Goal: Transaction & Acquisition: Purchase product/service

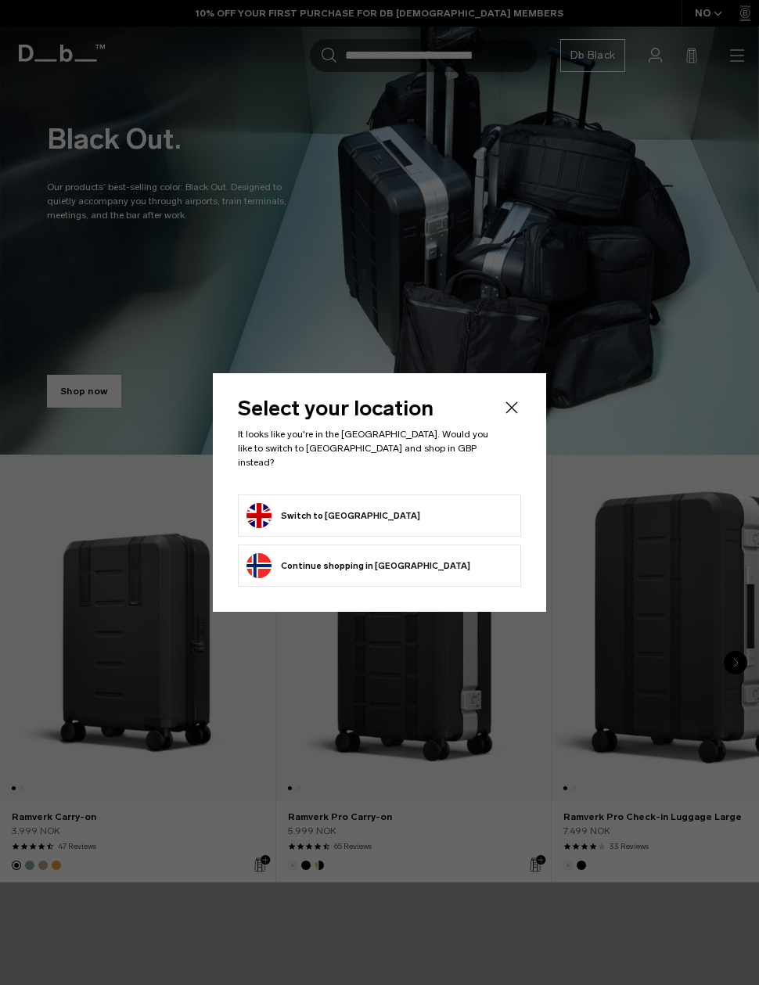
click at [382, 506] on button "Switch to [GEOGRAPHIC_DATA]" at bounding box center [333, 515] width 174 height 25
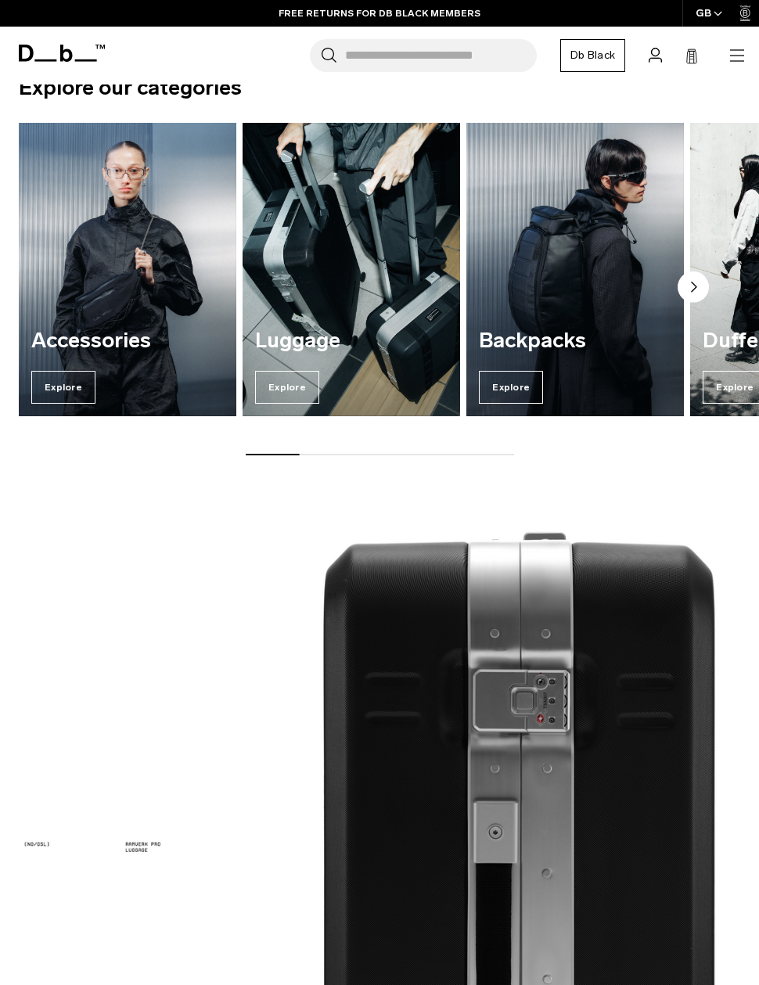
scroll to position [1236, 0]
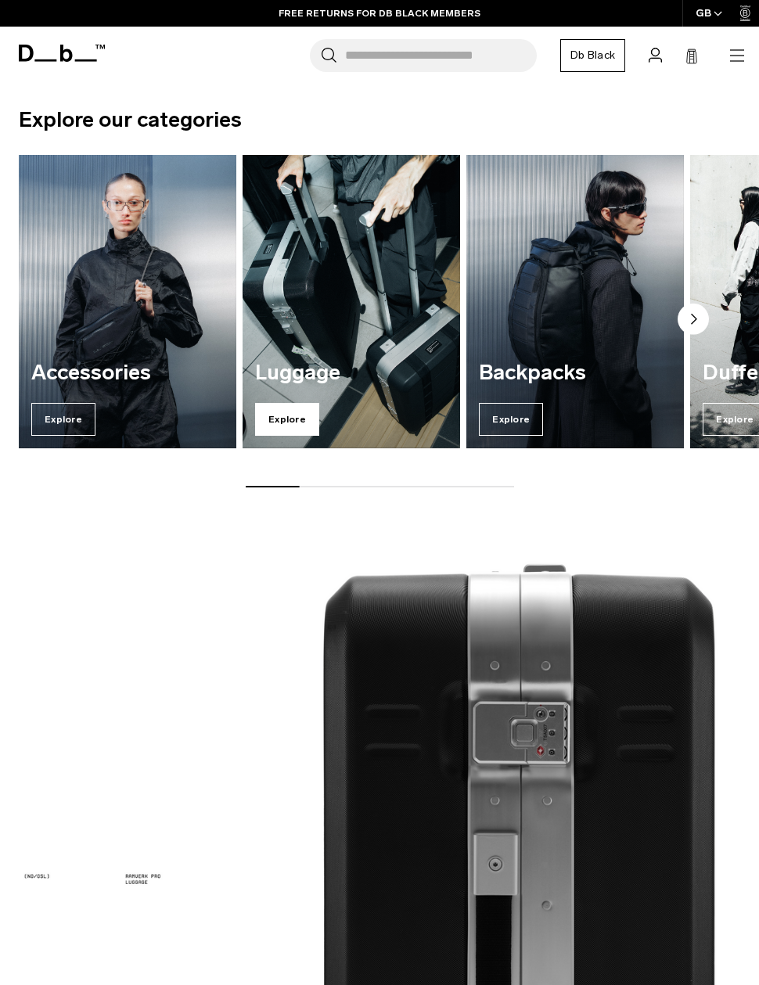
click at [300, 420] on span "Explore" at bounding box center [287, 419] width 64 height 33
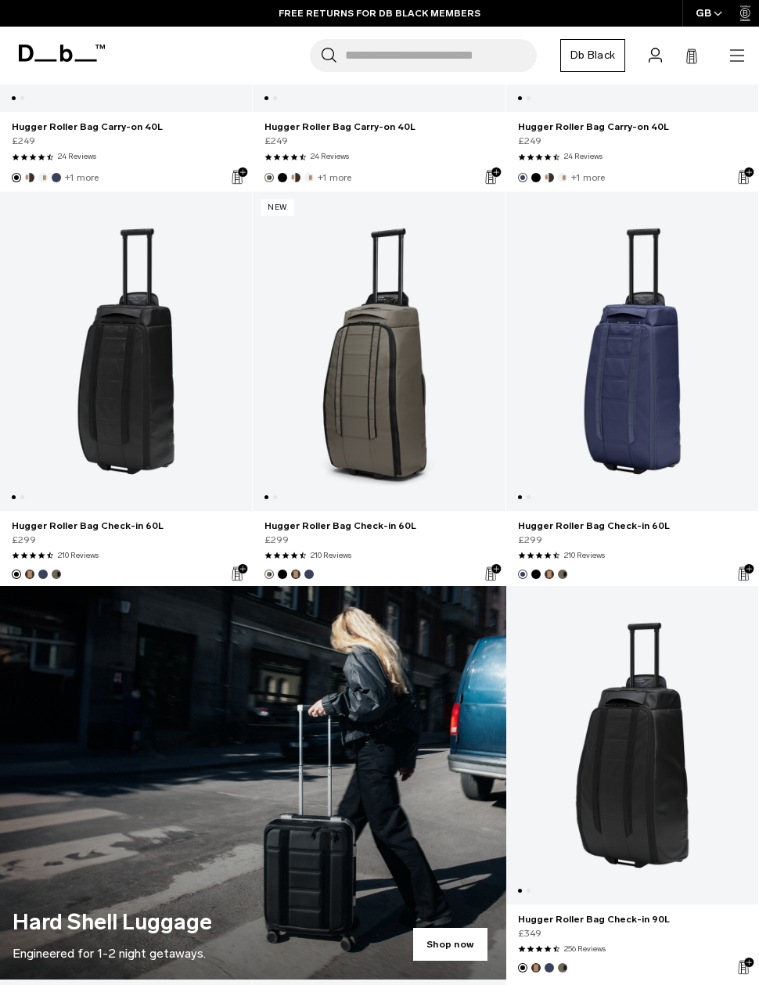
scroll to position [510, 0]
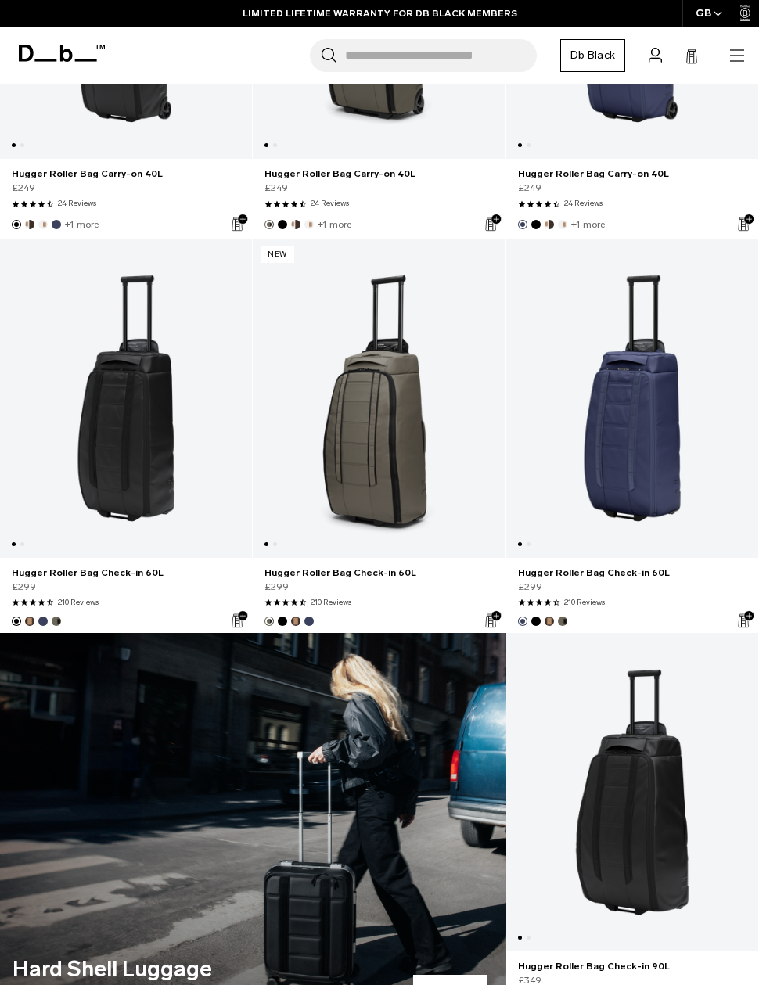
click at [404, 425] on link "Hugger Roller Bag Check-in 60L" at bounding box center [379, 398] width 252 height 318
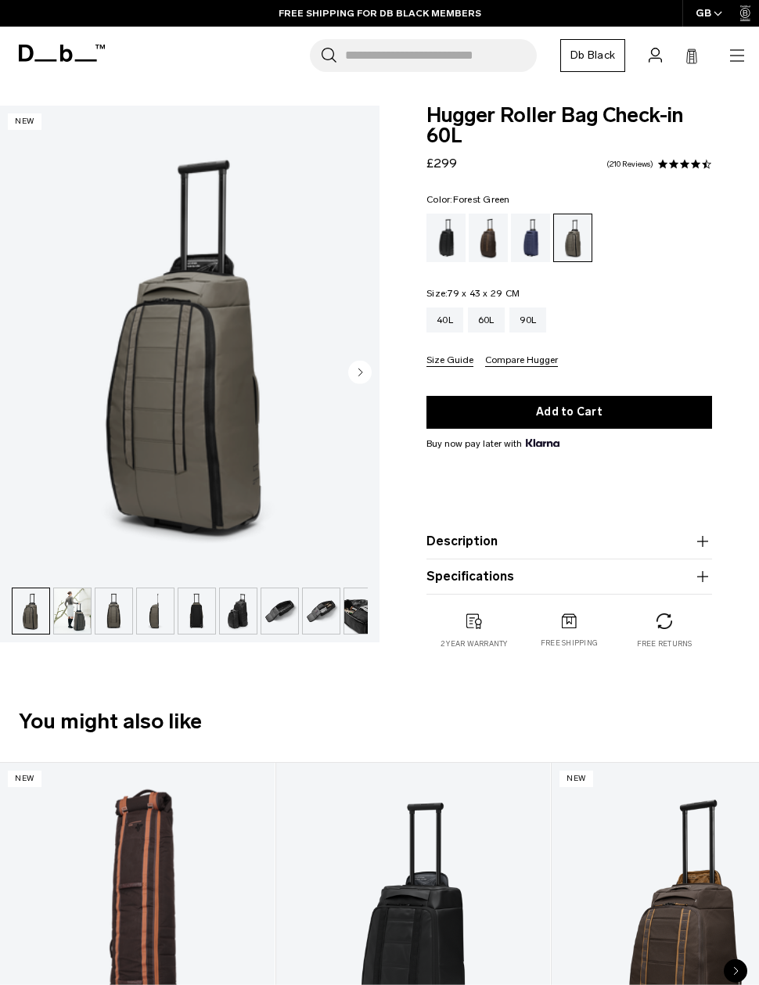
click at [367, 374] on circle "Next slide" at bounding box center [359, 371] width 23 height 23
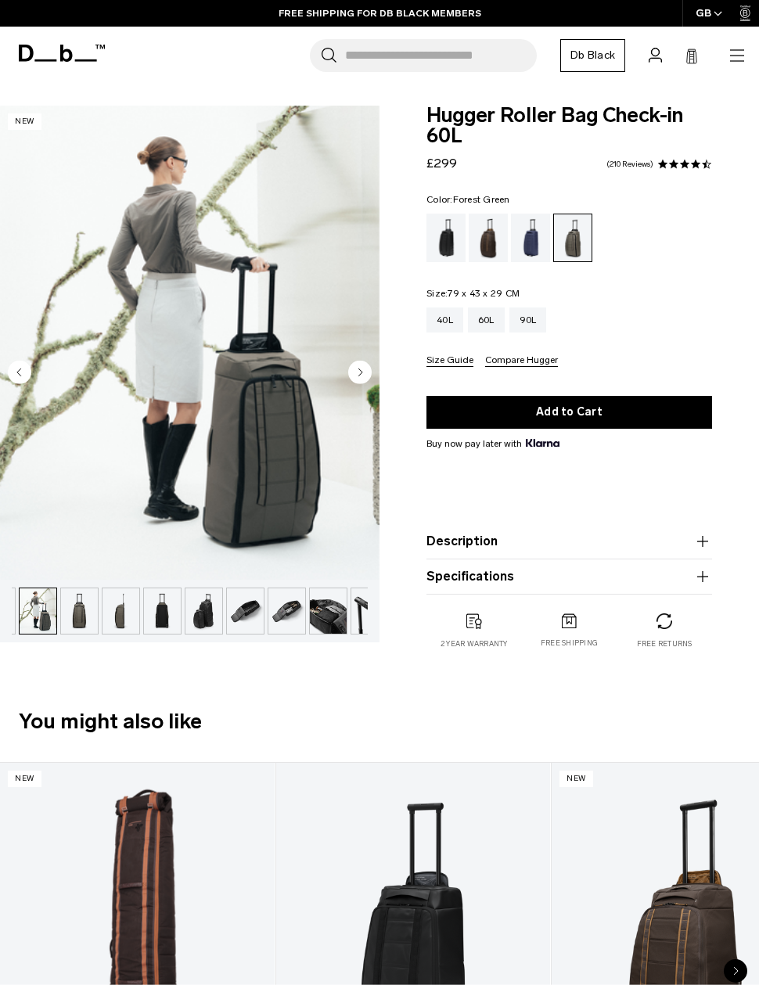
scroll to position [0, 41]
click at [371, 370] on img "2 / 11" at bounding box center [189, 343] width 379 height 474
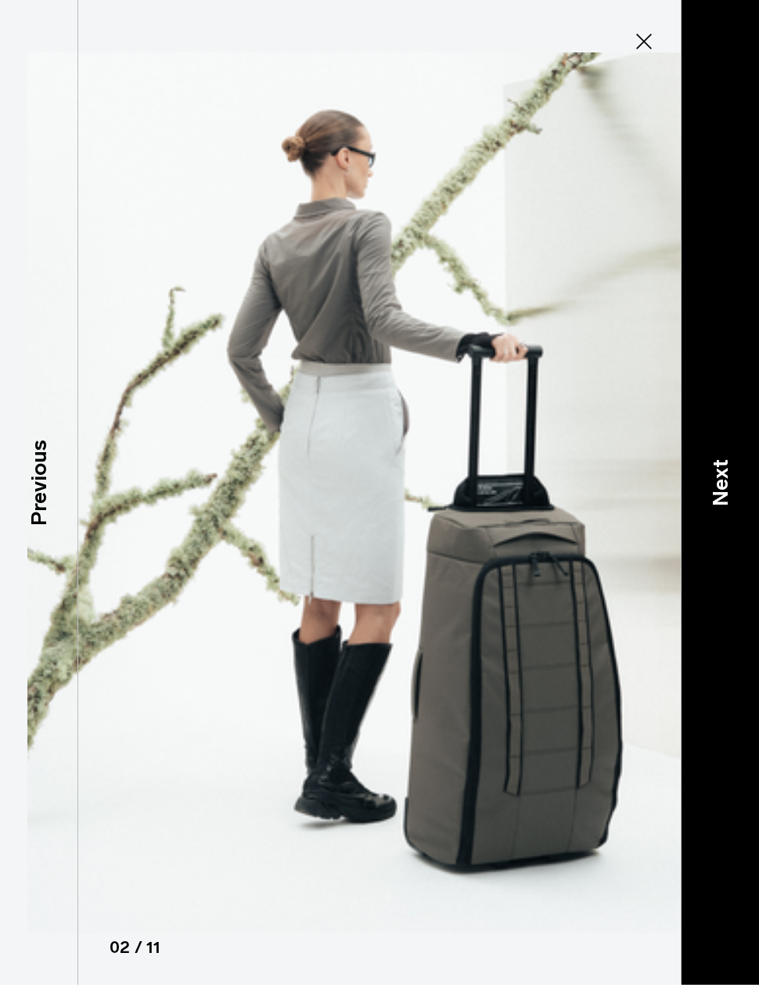
click at [723, 507] on p "Next" at bounding box center [720, 483] width 32 height 47
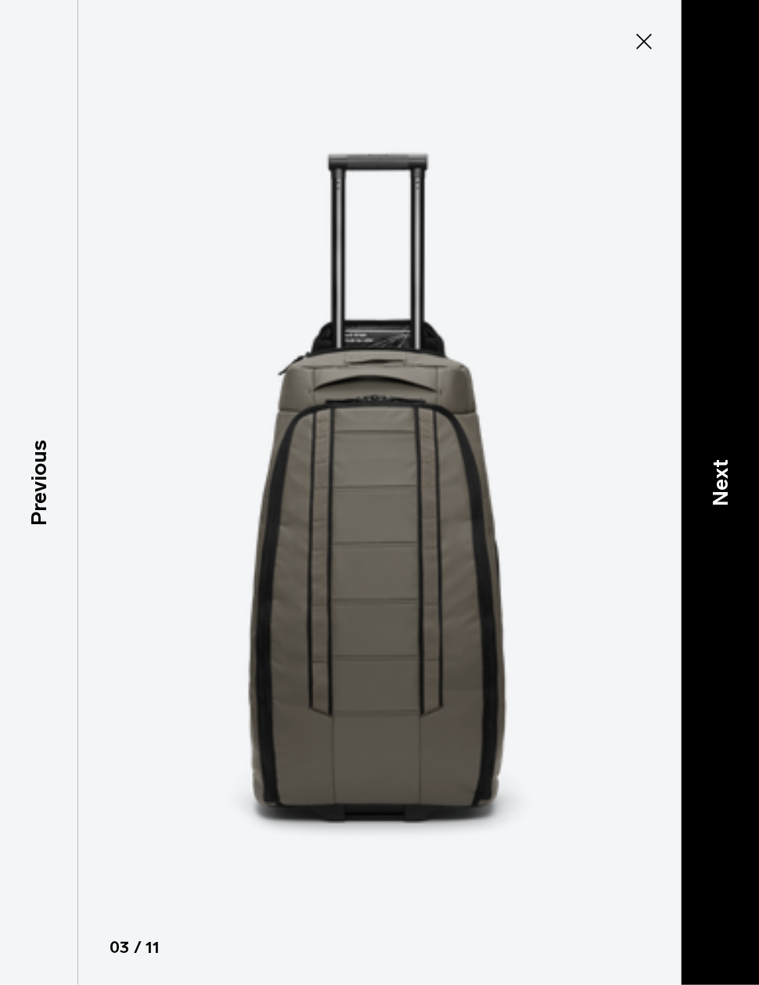
click at [721, 507] on p "Next" at bounding box center [720, 483] width 32 height 47
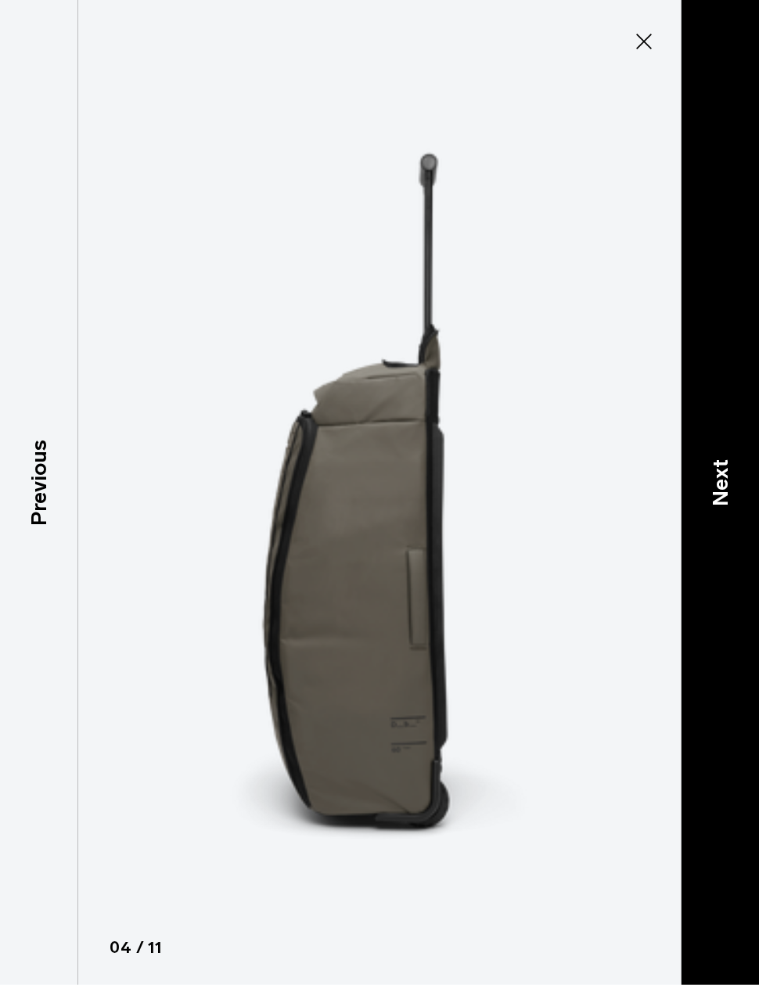
click at [722, 507] on p "Next" at bounding box center [720, 483] width 32 height 47
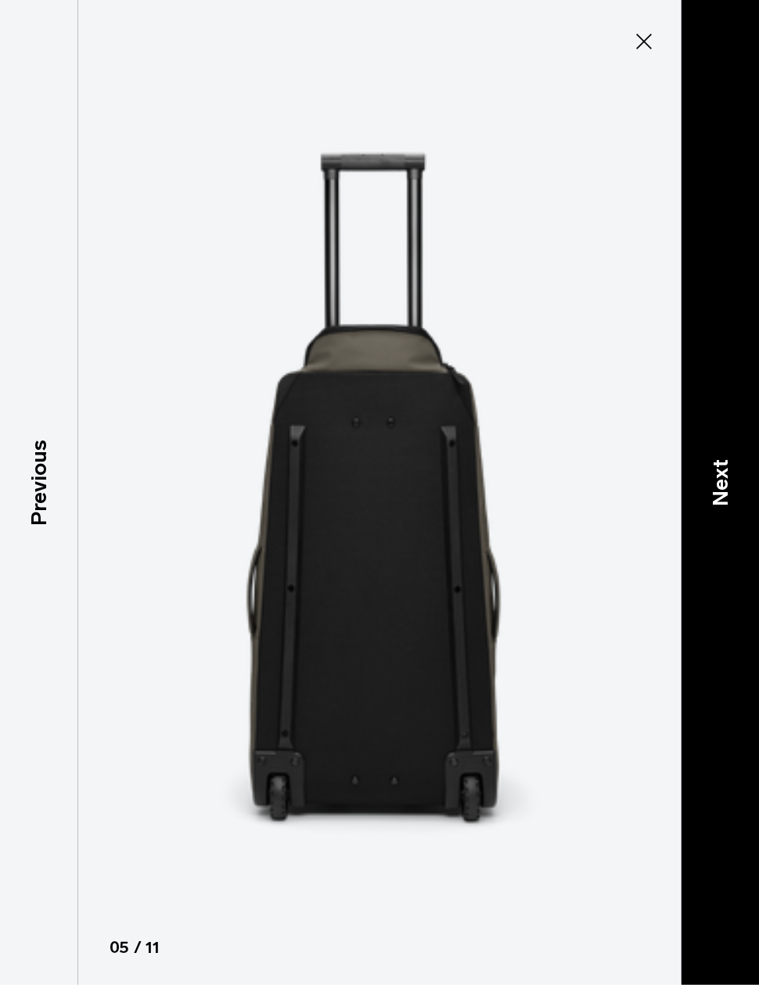
click at [719, 507] on p "Next" at bounding box center [720, 483] width 32 height 47
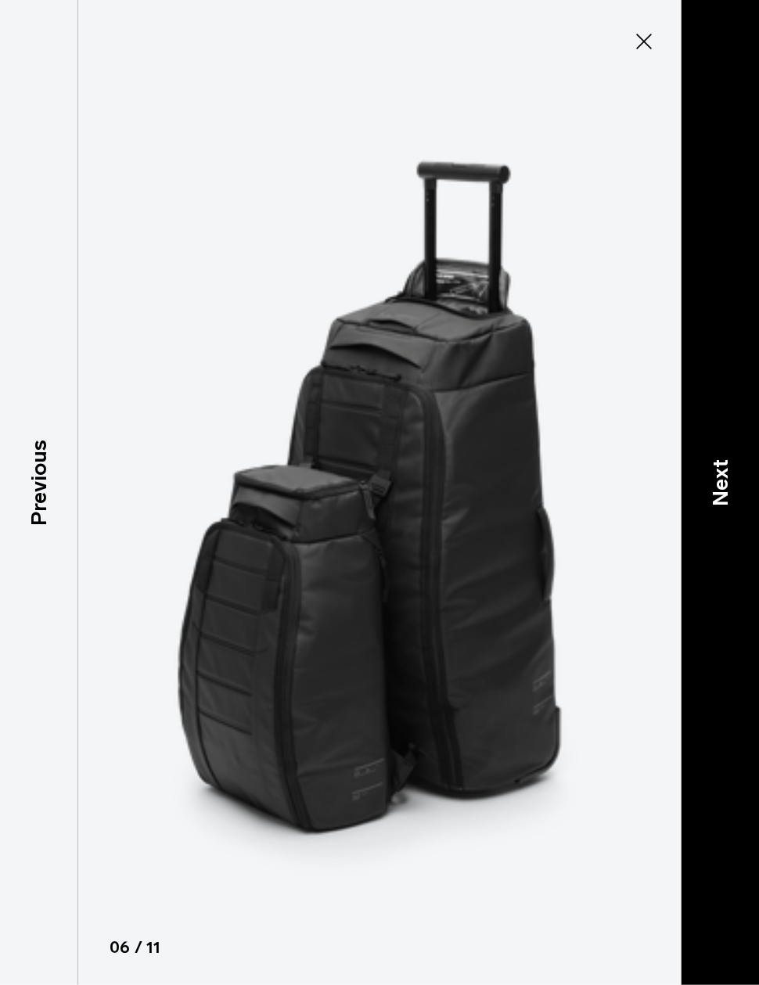
click at [723, 507] on p "Next" at bounding box center [720, 483] width 32 height 47
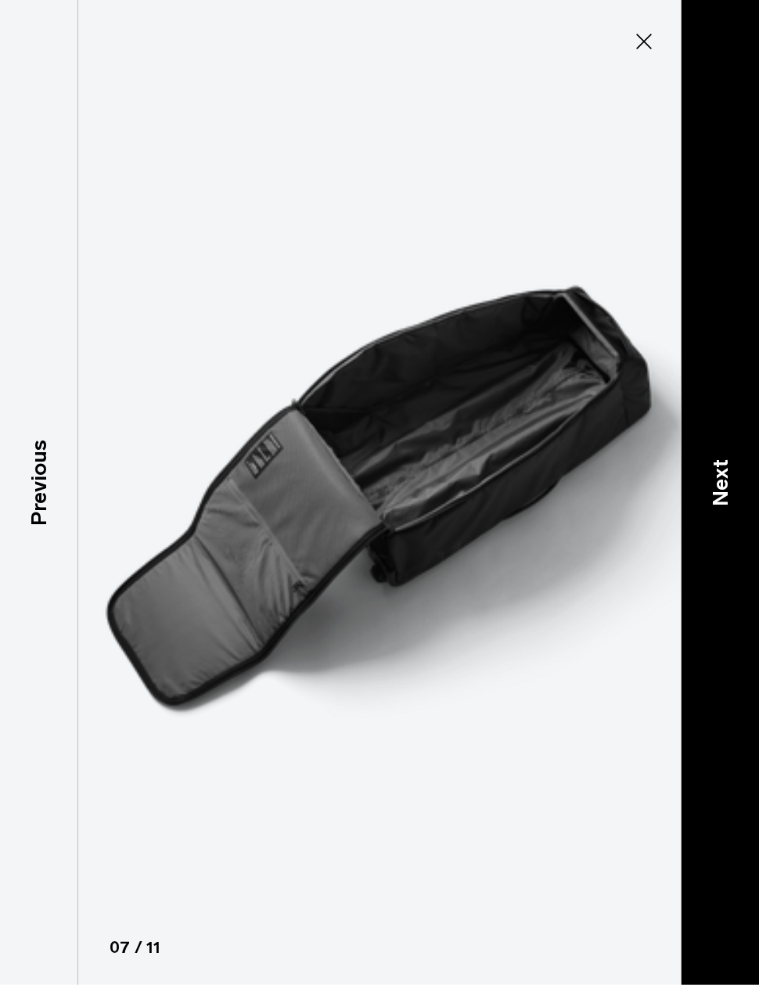
click at [723, 507] on p "Next" at bounding box center [720, 483] width 32 height 47
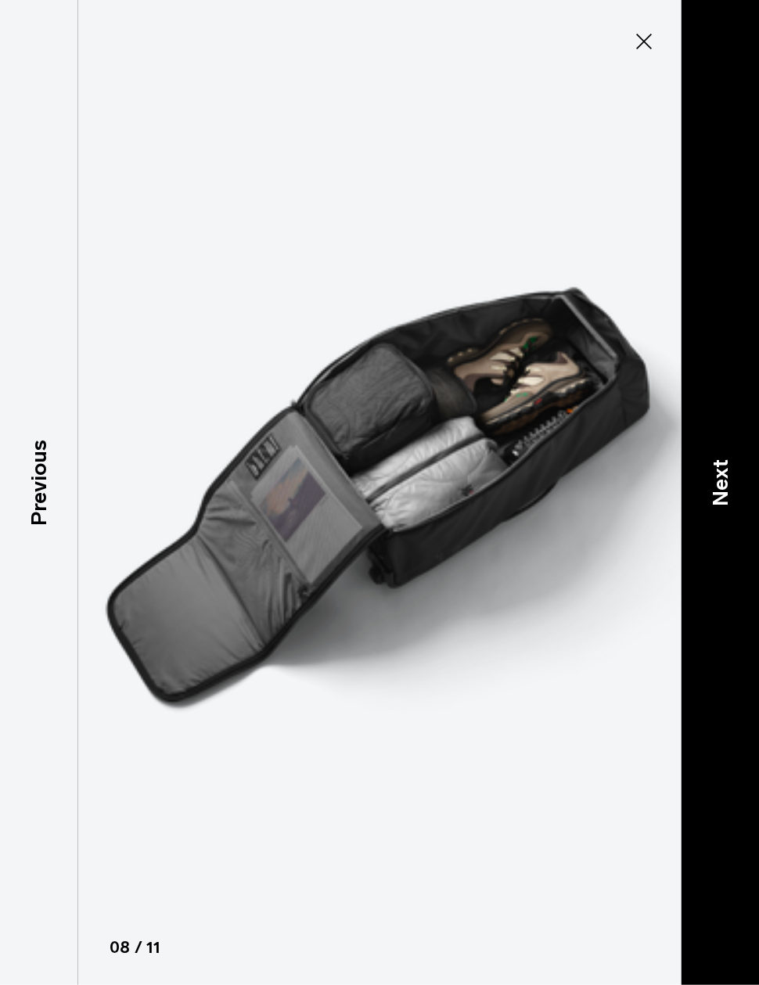
click at [726, 507] on p "Next" at bounding box center [720, 483] width 32 height 47
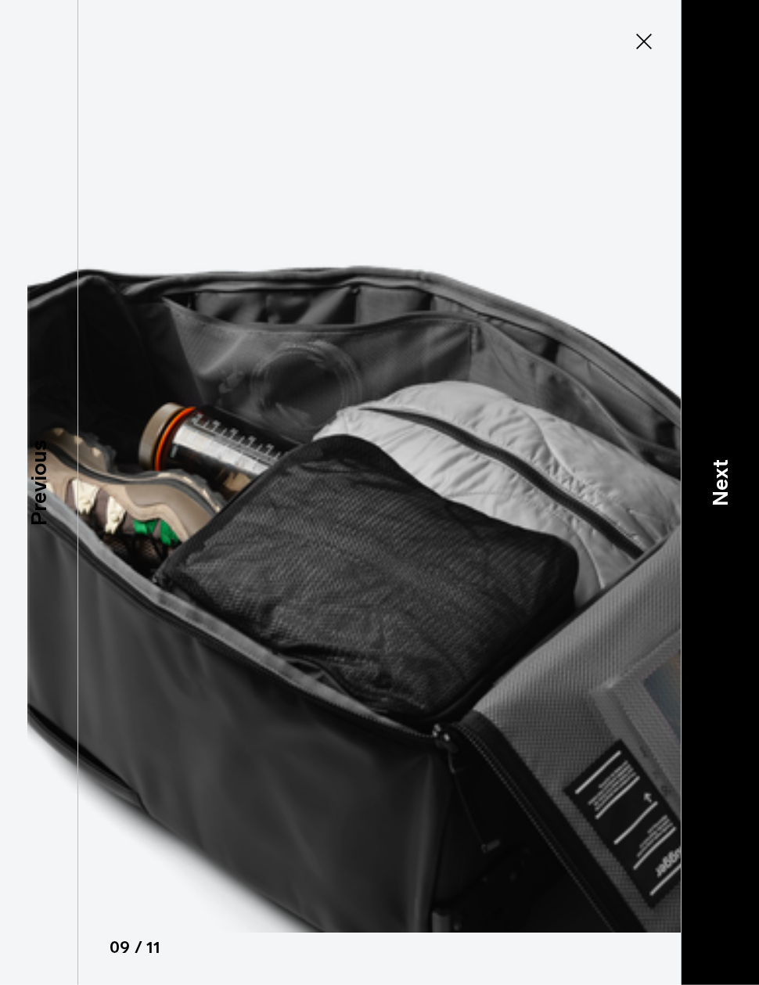
click at [729, 507] on p "Next" at bounding box center [720, 483] width 32 height 47
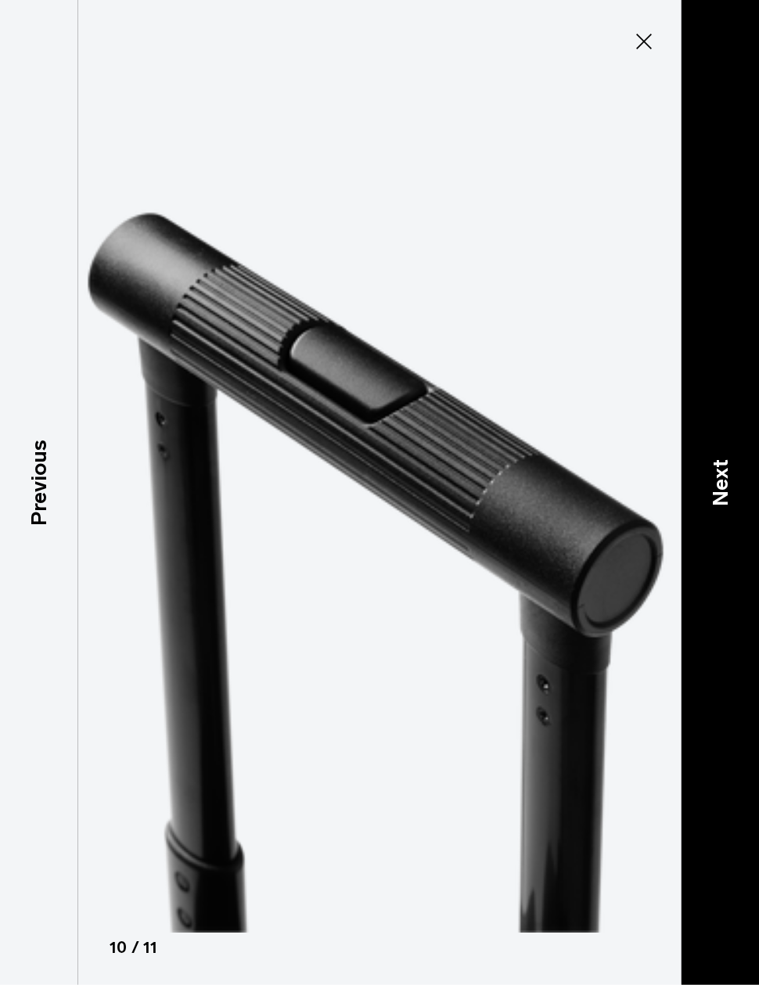
click at [723, 507] on p "Next" at bounding box center [720, 483] width 32 height 47
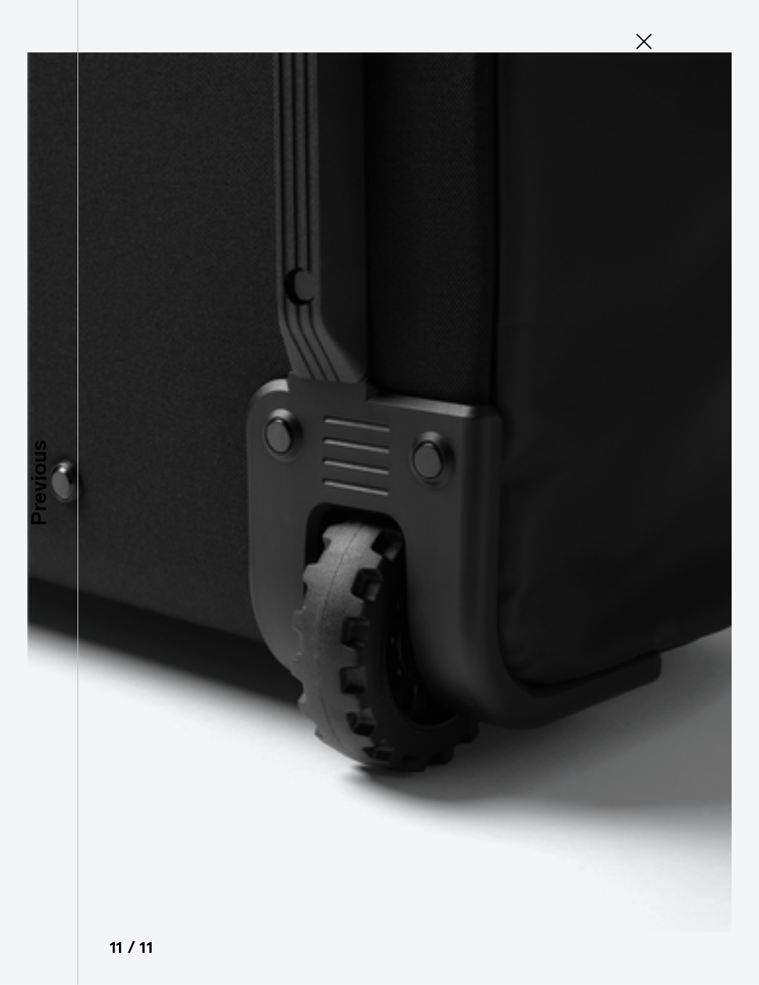
click at [652, 39] on icon at bounding box center [643, 41] width 25 height 25
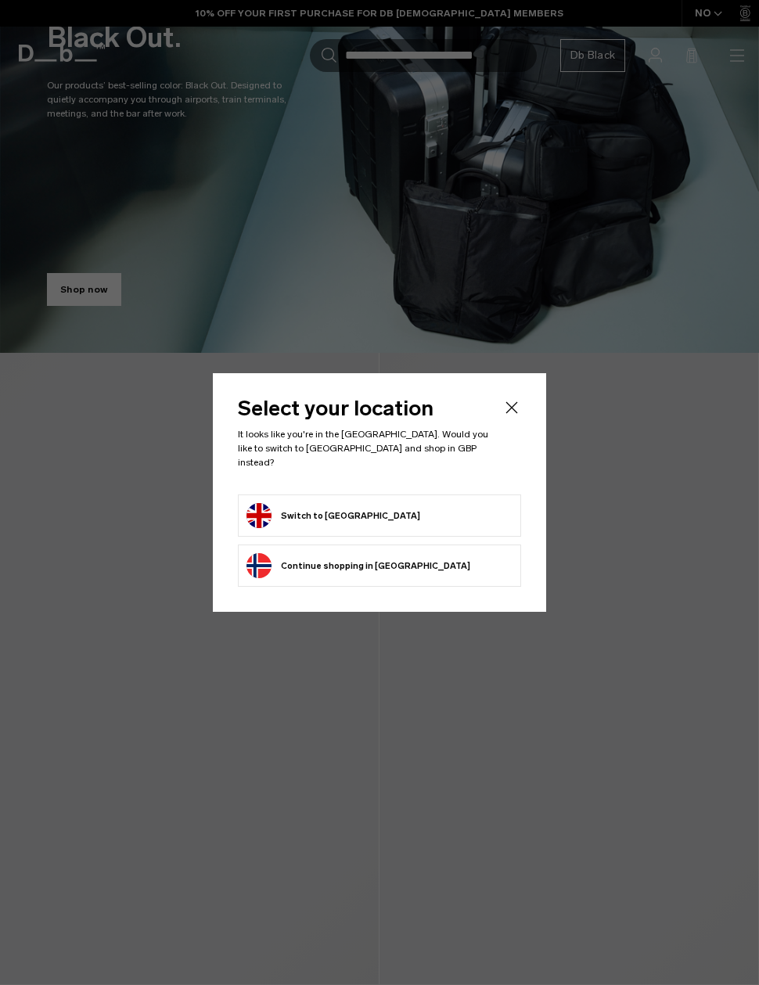
click at [421, 507] on form "Switch to United Kingdom" at bounding box center [379, 515] width 266 height 25
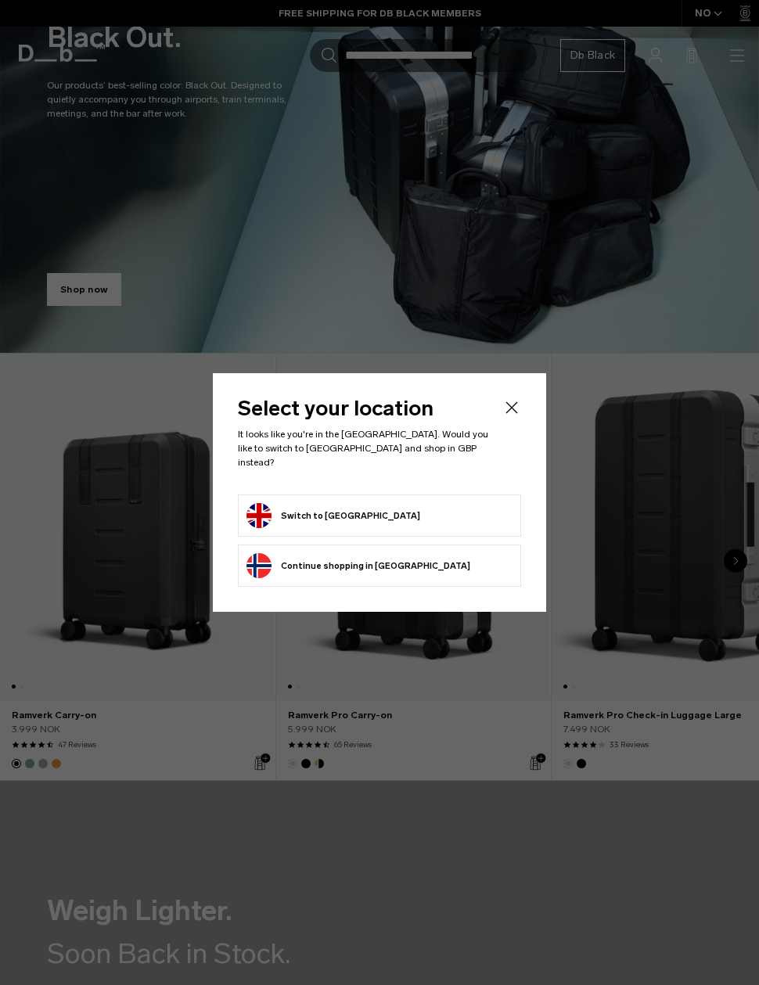
click at [317, 510] on button "Switch to United Kingdom" at bounding box center [333, 515] width 174 height 25
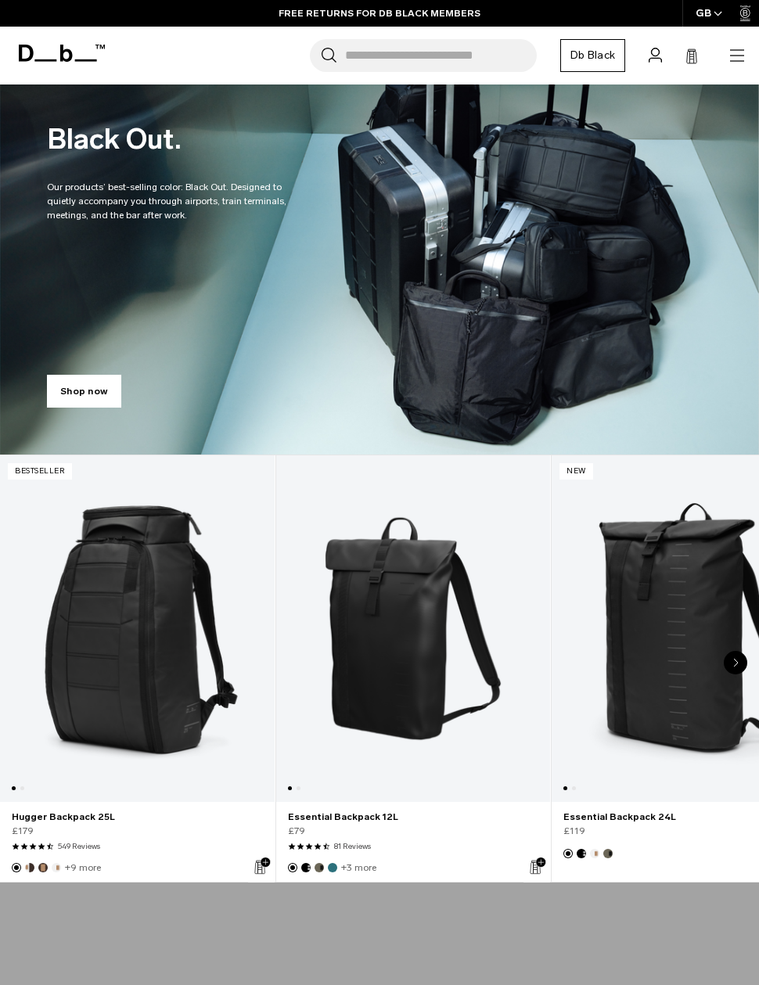
click at [731, 54] on icon "button" at bounding box center [736, 55] width 19 height 19
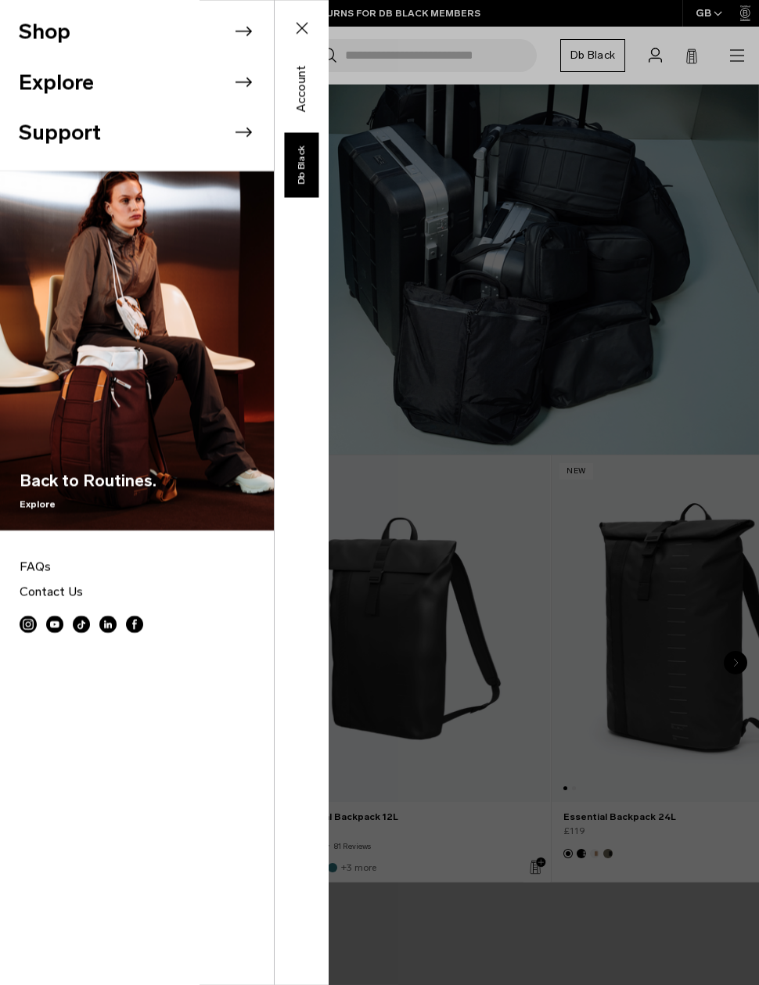
click at [56, 38] on li "Shop" at bounding box center [146, 31] width 255 height 51
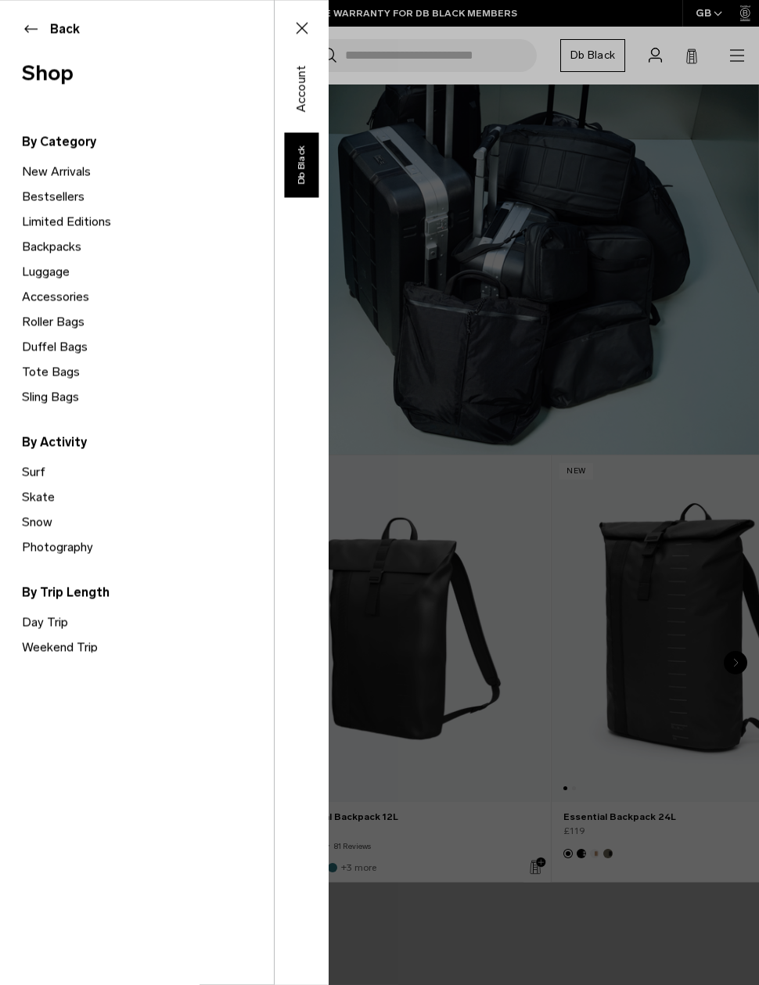
click at [59, 235] on link "Backpacks" at bounding box center [148, 246] width 252 height 25
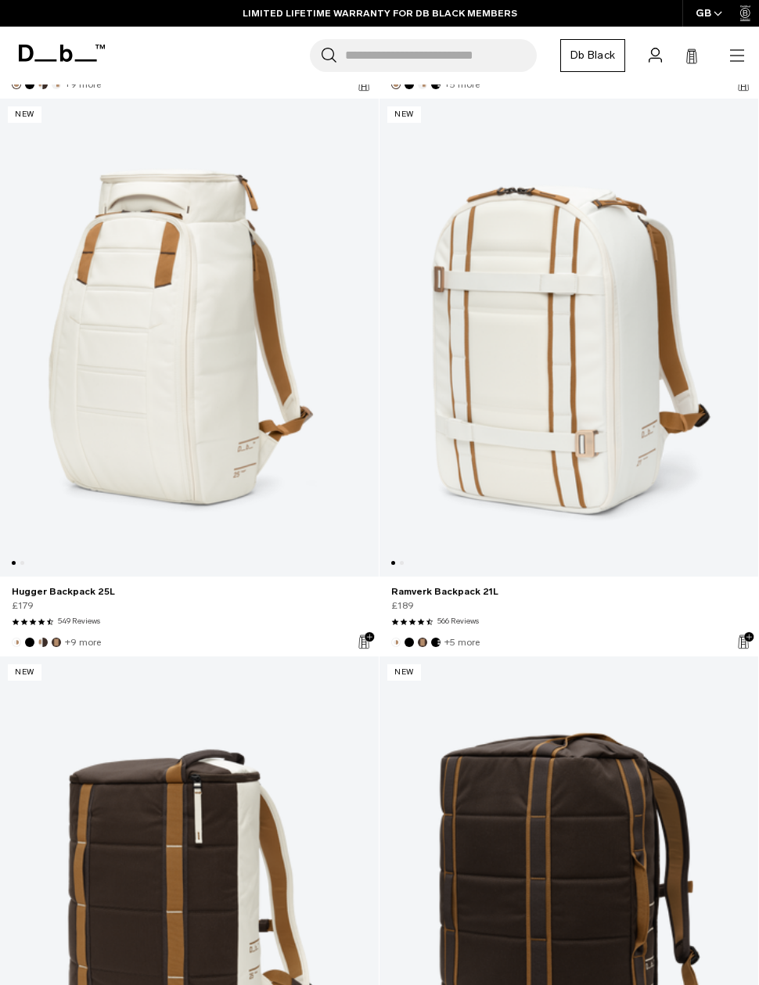
scroll to position [1942, 0]
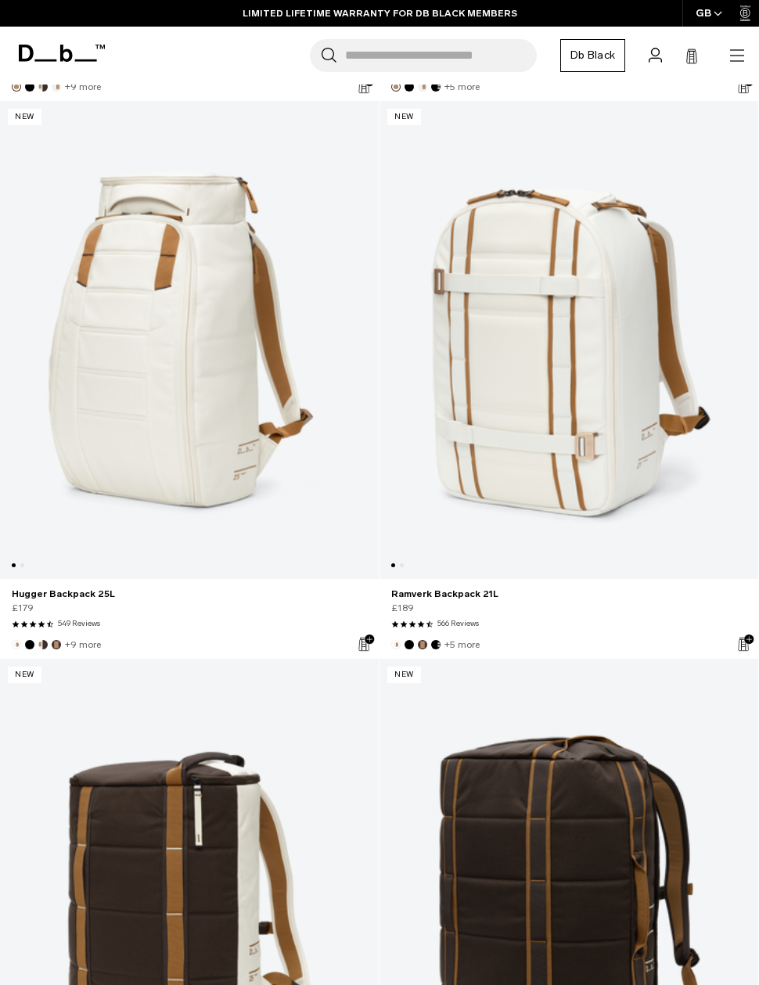
click at [136, 338] on link "Hugger Backpack 25L" at bounding box center [189, 340] width 378 height 479
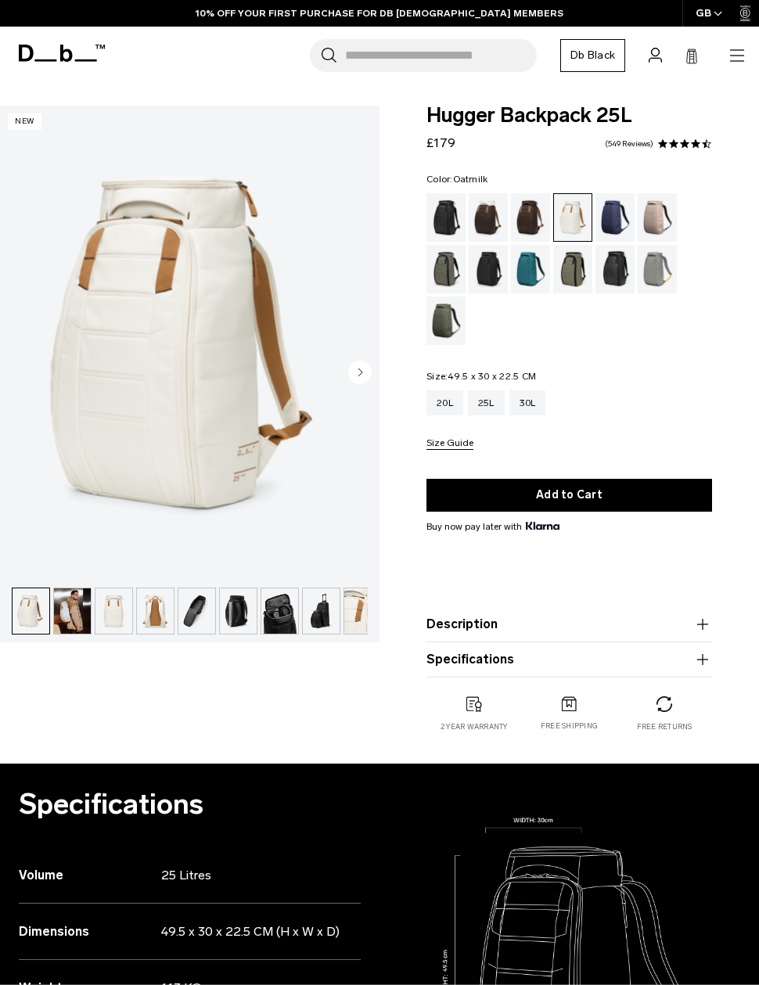
click at [367, 376] on circle "Next slide" at bounding box center [359, 371] width 23 height 23
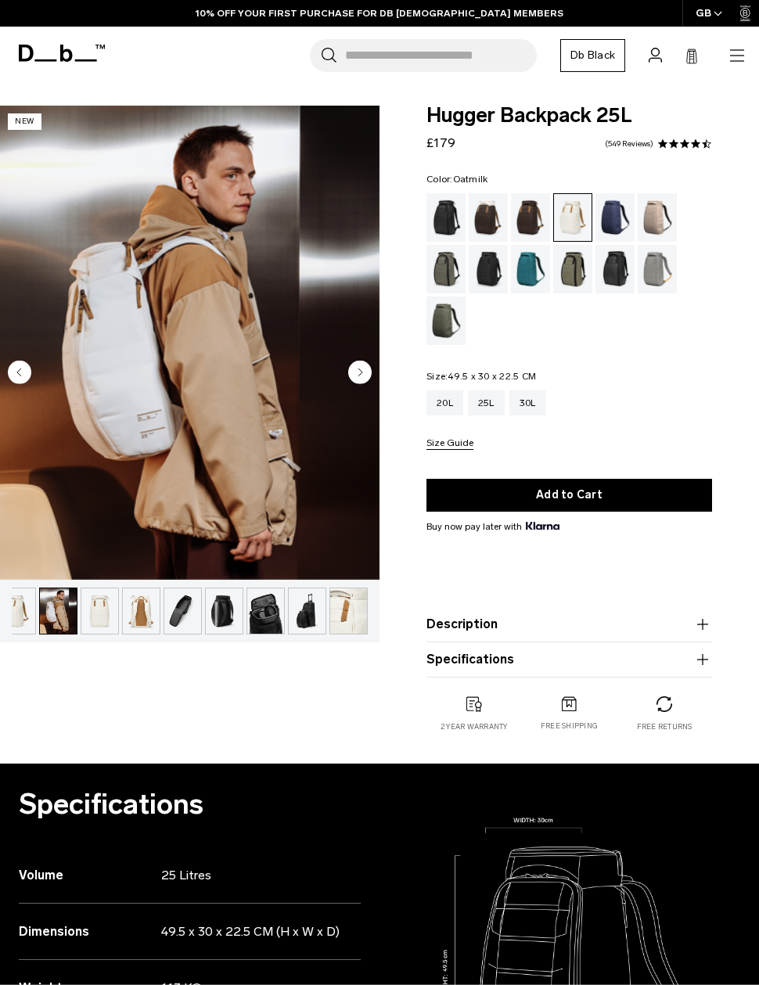
scroll to position [0, 14]
click at [367, 364] on circle "Next slide" at bounding box center [359, 371] width 23 height 23
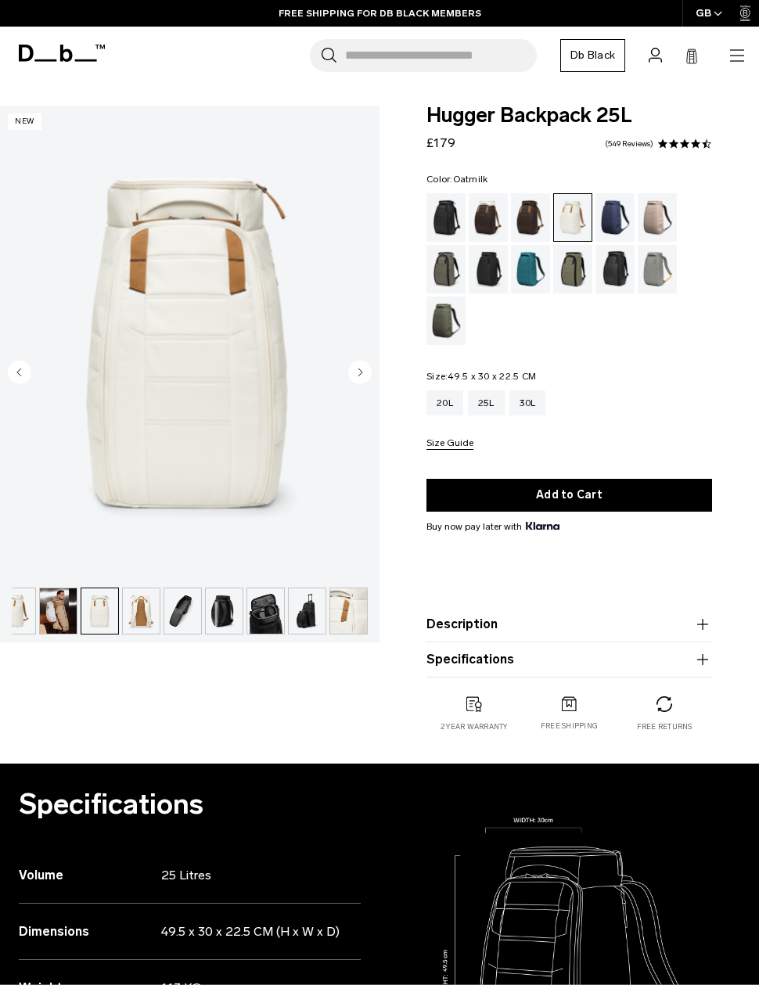
click at [368, 366] on circle "Next slide" at bounding box center [359, 371] width 23 height 23
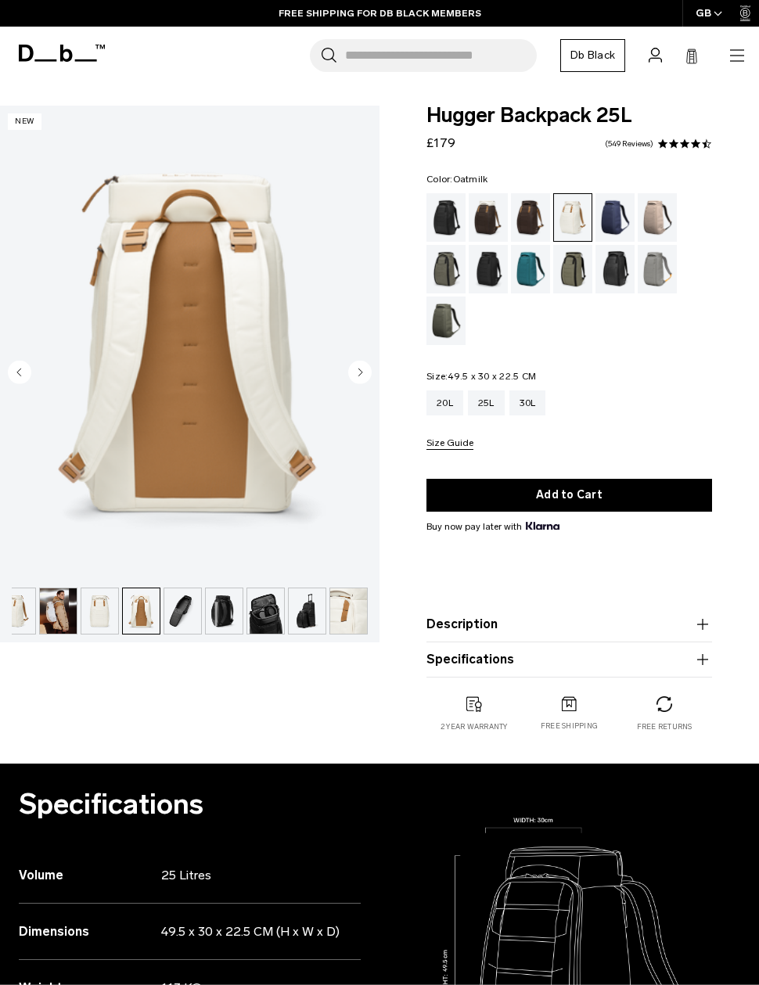
click at [364, 371] on circle "Next slide" at bounding box center [359, 371] width 23 height 23
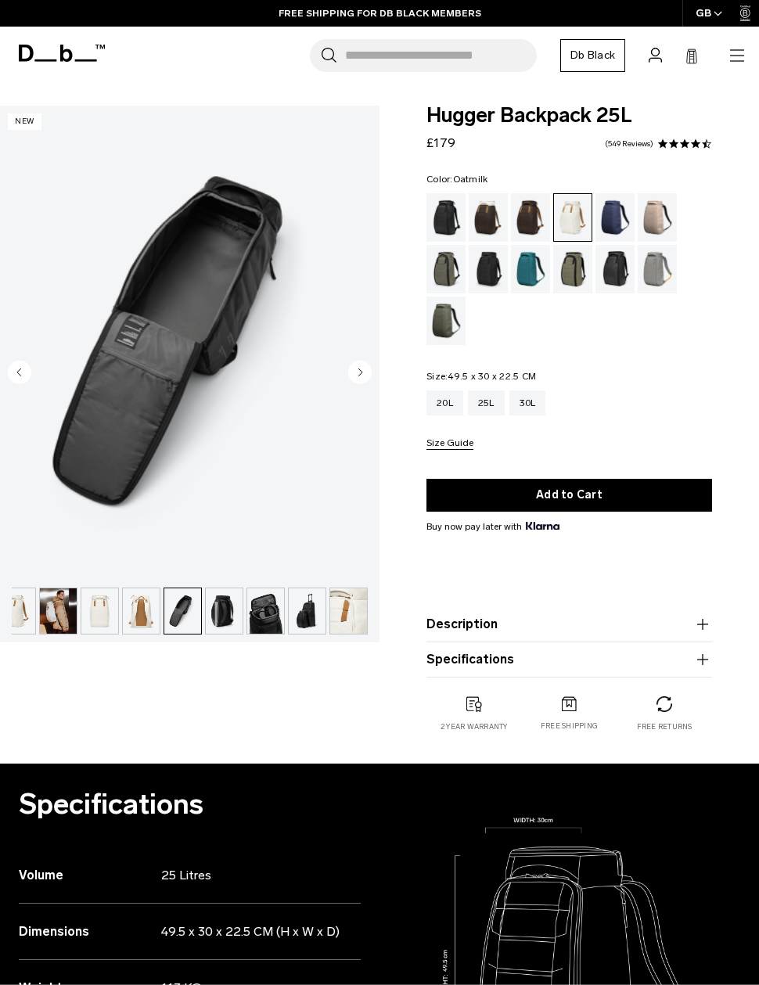
click at [363, 378] on circle "Next slide" at bounding box center [359, 371] width 23 height 23
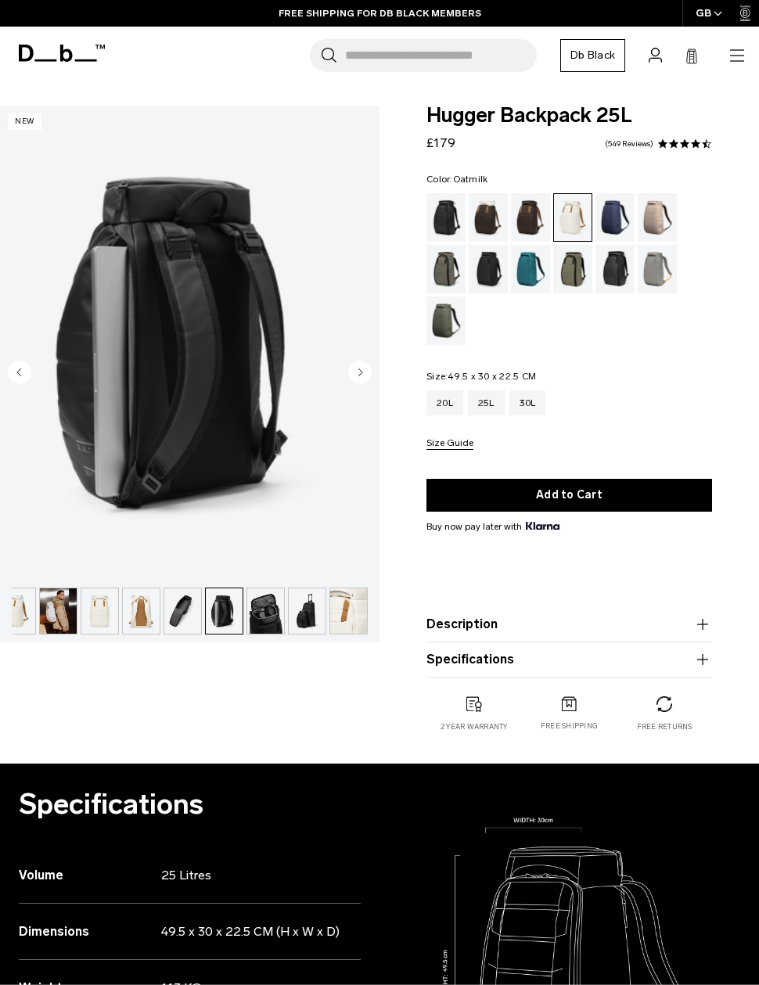
click at [368, 375] on circle "Next slide" at bounding box center [359, 371] width 23 height 23
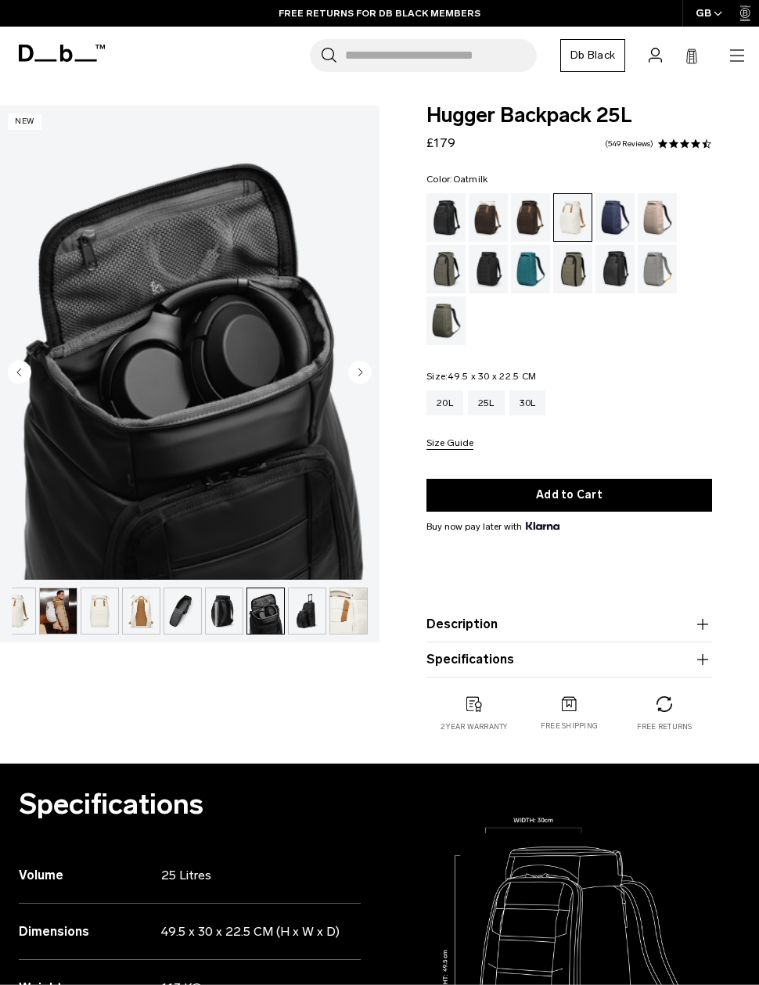
click at [362, 371] on circle "Next slide" at bounding box center [359, 371] width 23 height 23
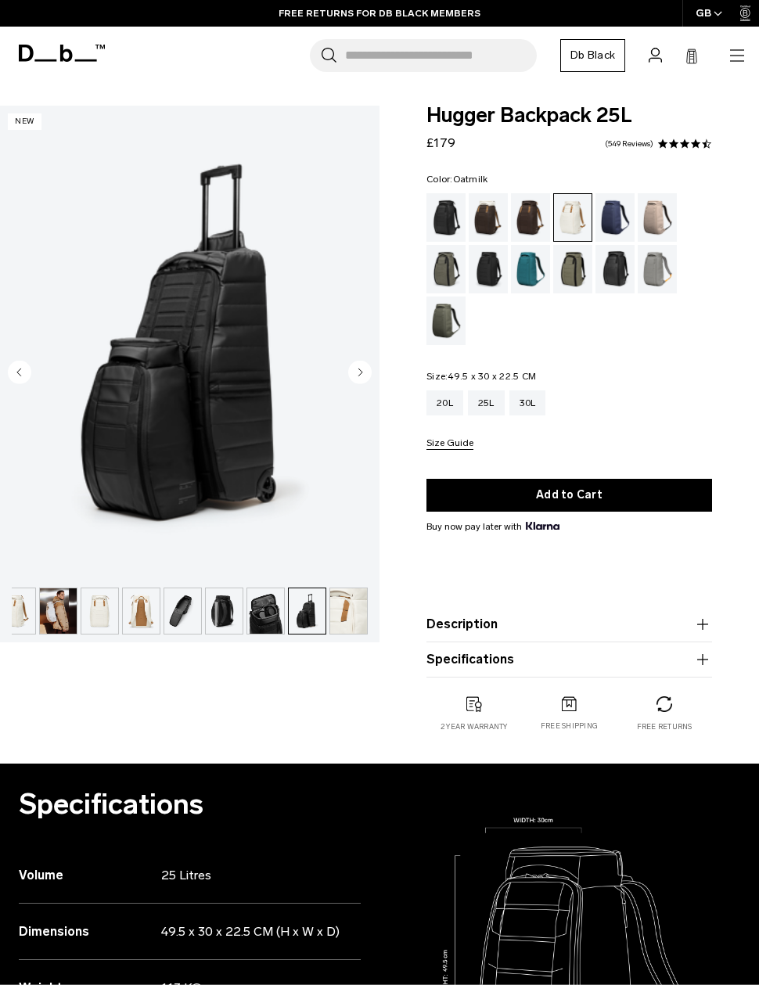
click at [368, 374] on circle "Next slide" at bounding box center [359, 371] width 23 height 23
